Goal: Navigation & Orientation: Find specific page/section

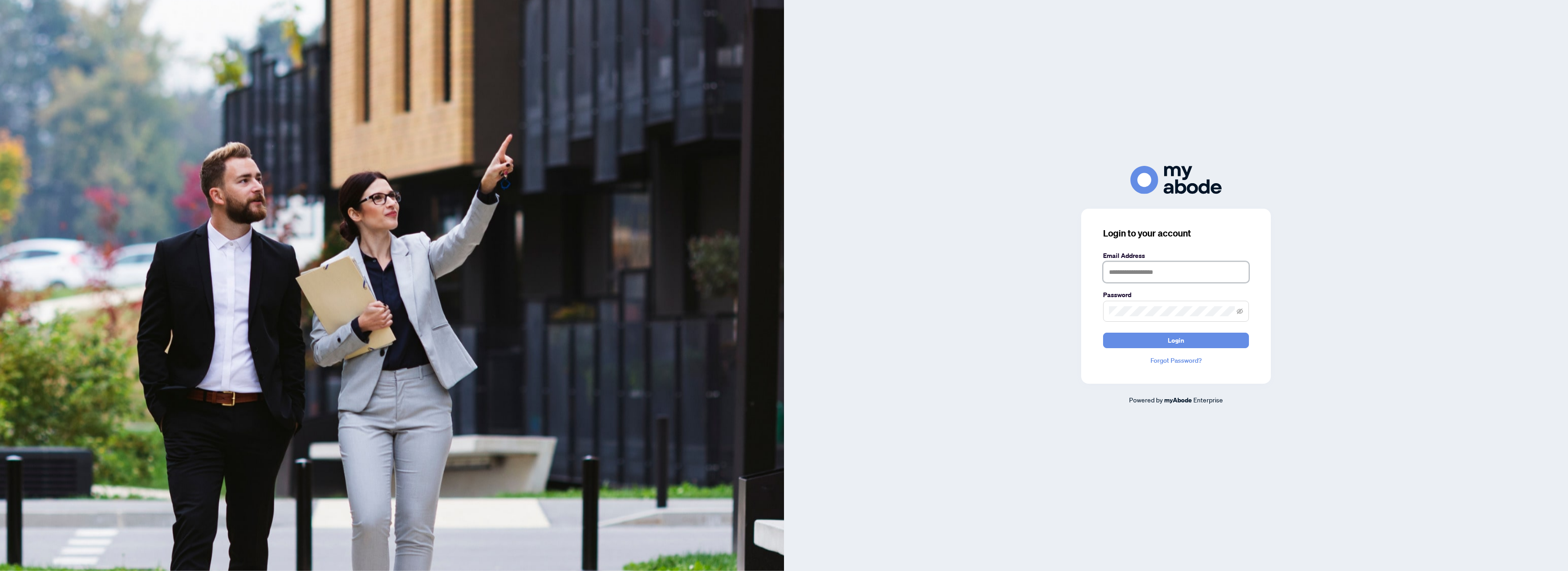
click at [1151, 279] on input "text" at bounding box center [1176, 272] width 146 height 21
type input "**********"
click at [1168, 343] on span "Login" at bounding box center [1176, 340] width 17 height 15
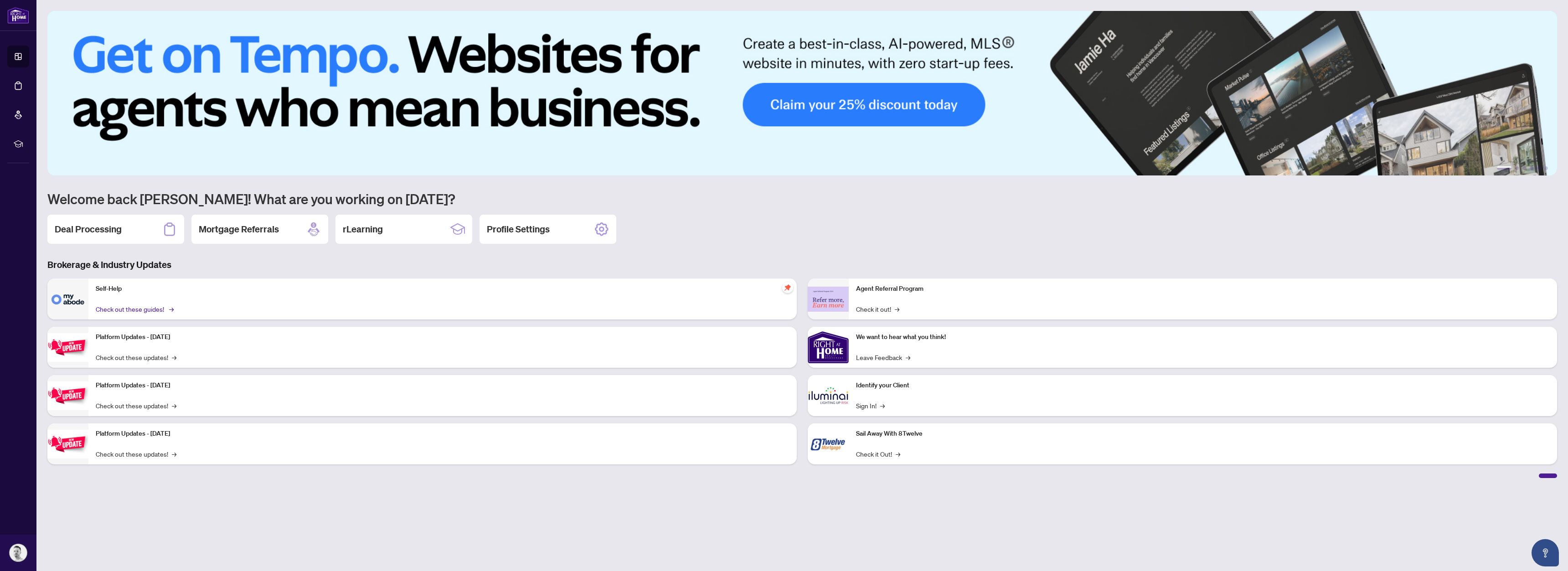
click at [154, 310] on link "Check out these guides! →" at bounding box center [134, 309] width 77 height 10
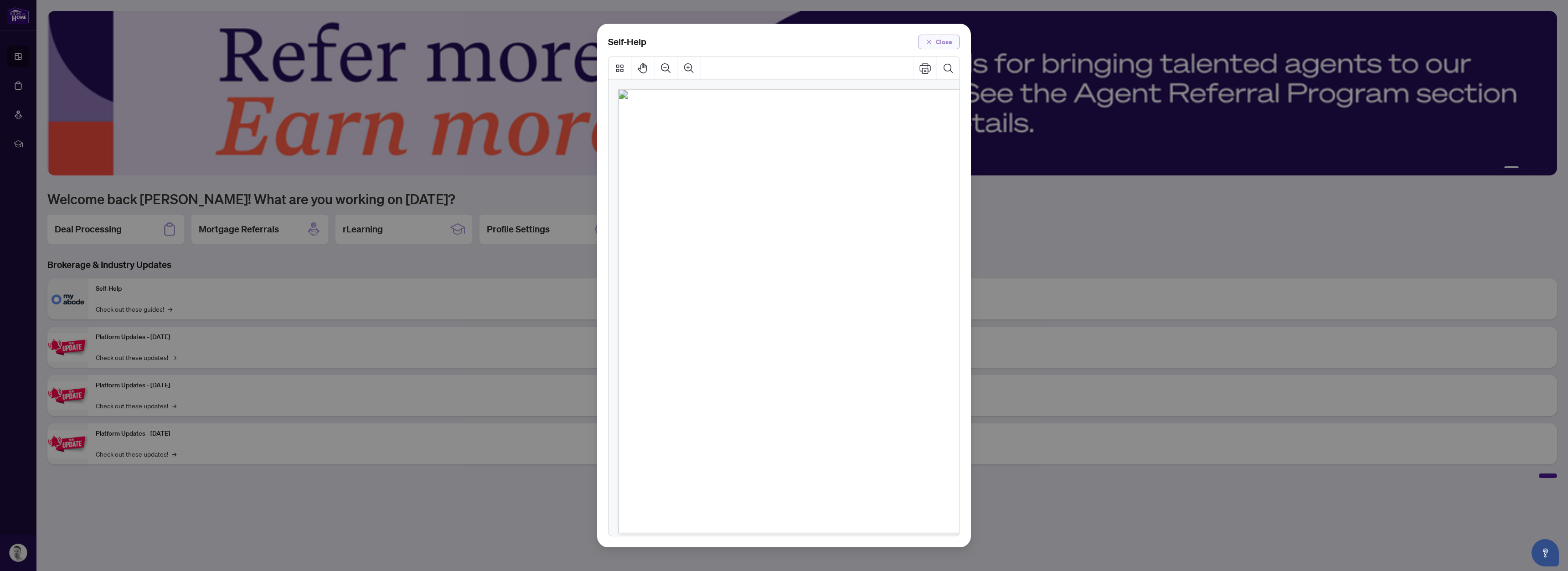
click at [944, 43] on span "Close" at bounding box center [944, 42] width 17 height 15
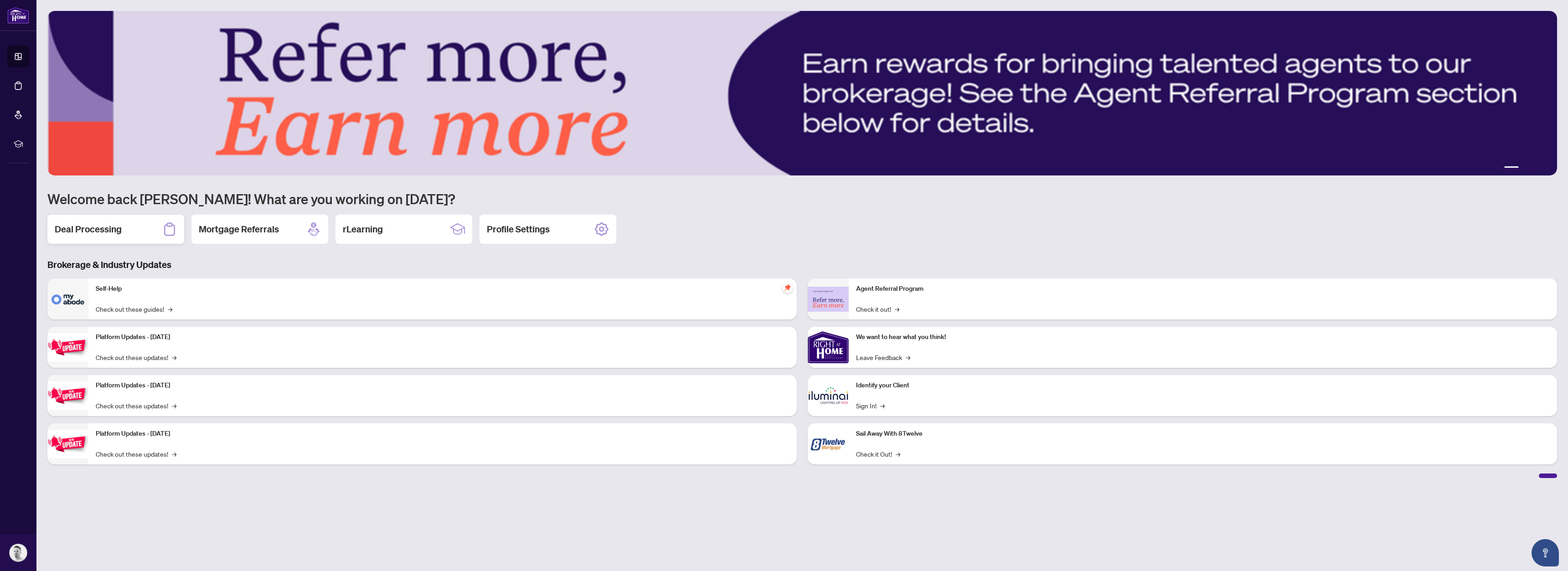
click at [93, 227] on h2 "Deal Processing" at bounding box center [88, 229] width 67 height 13
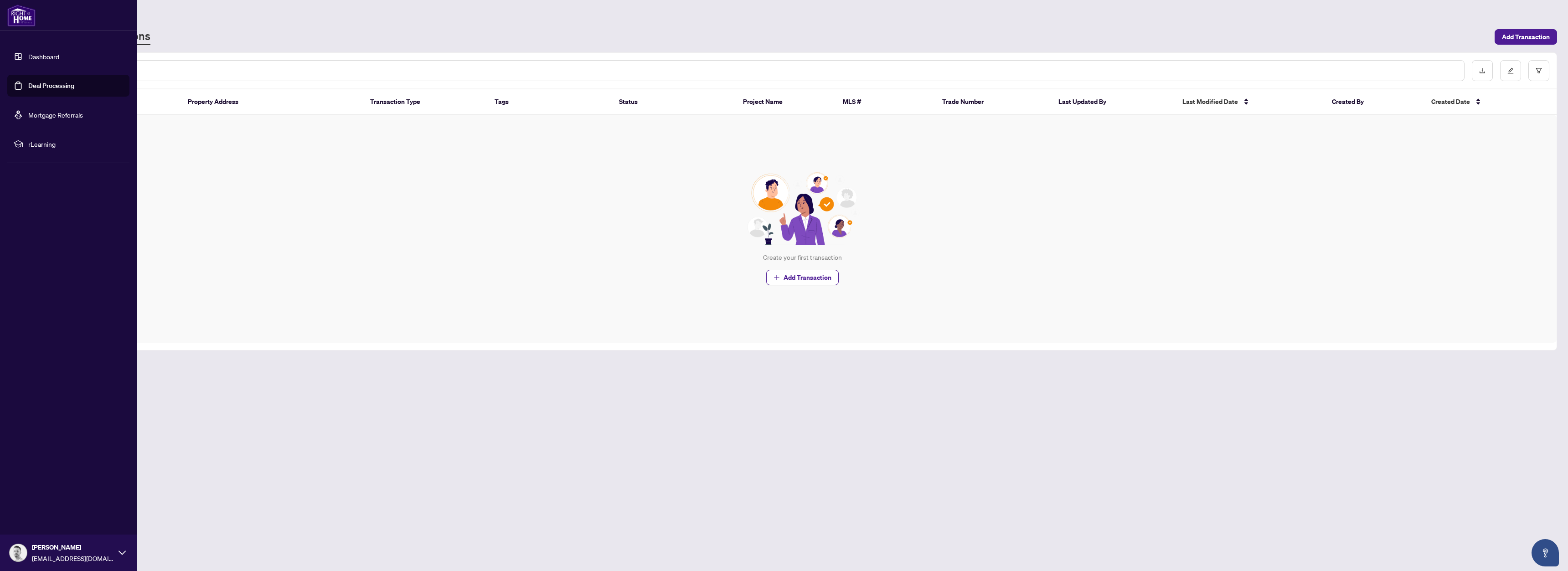
click at [28, 57] on link "Dashboard" at bounding box center [43, 56] width 31 height 8
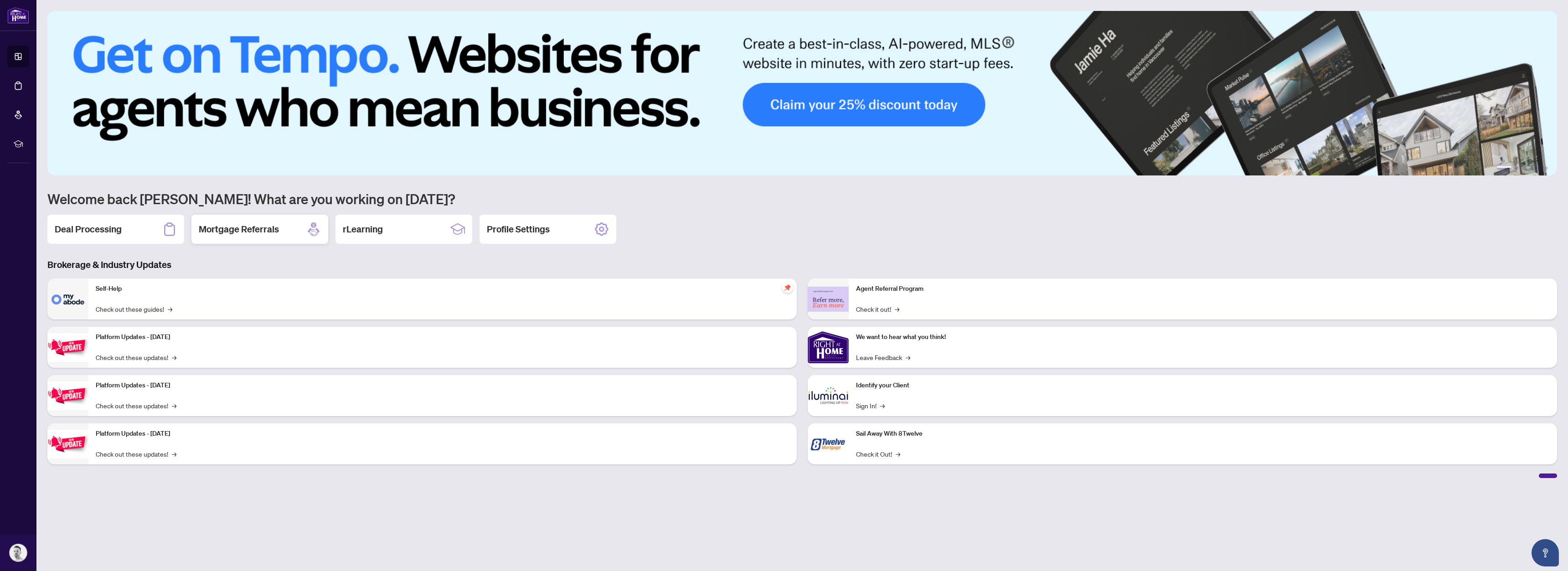
click at [276, 233] on h2 "Mortgage Referrals" at bounding box center [238, 229] width 80 height 13
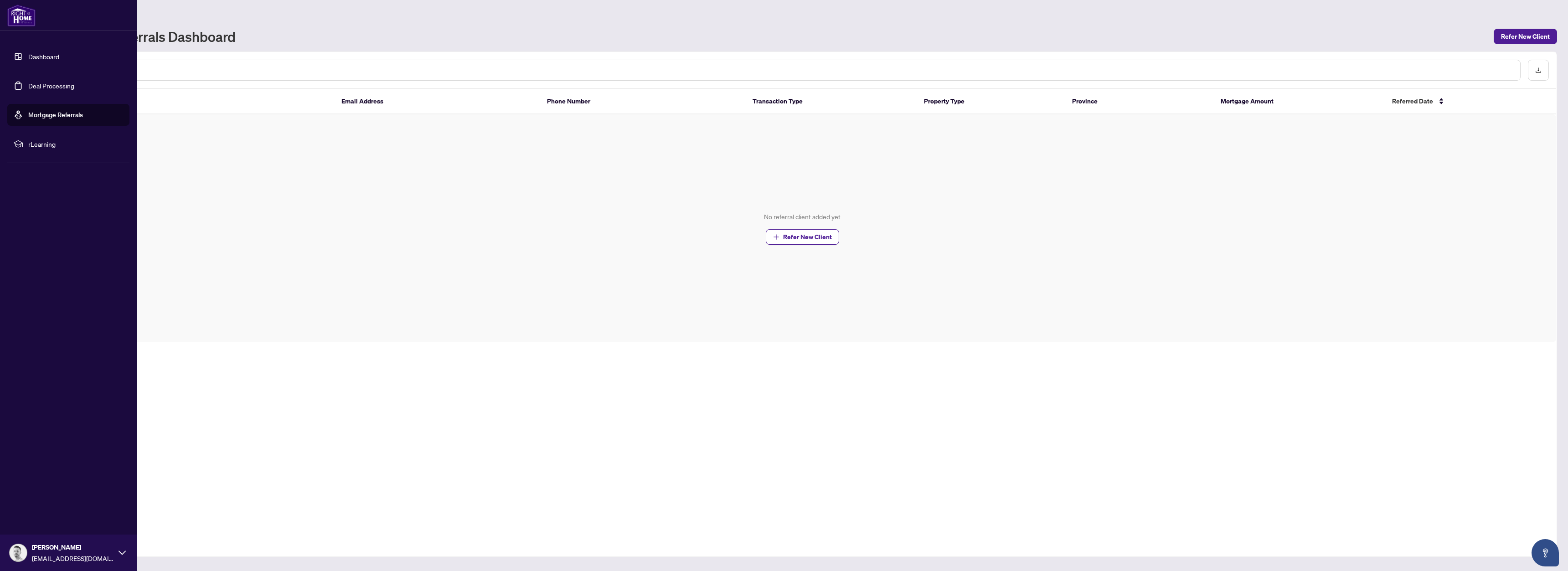
click at [28, 54] on link "Dashboard" at bounding box center [43, 56] width 31 height 8
